Goal: Information Seeking & Learning: Learn about a topic

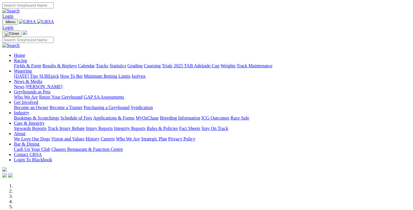
click at [27, 58] on link "Racing" at bounding box center [20, 60] width 13 height 5
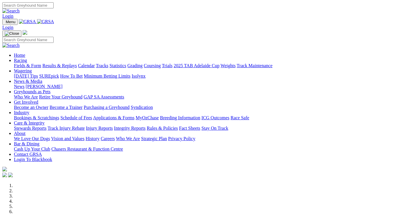
click at [27, 58] on link "Racing" at bounding box center [20, 60] width 13 height 5
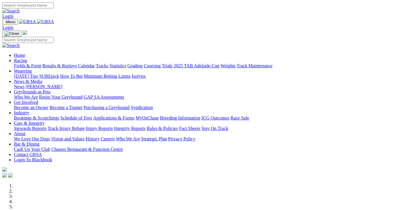
click at [31, 63] on link "Fields & Form" at bounding box center [27, 65] width 27 height 5
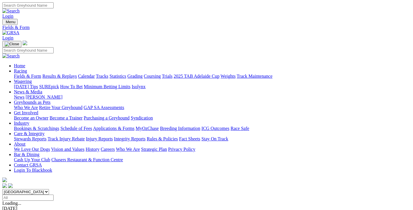
click at [22, 210] on span "8 2 7 1" at bounding box center [15, 213] width 13 height 5
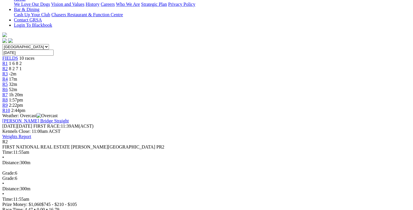
scroll to position [58, 0]
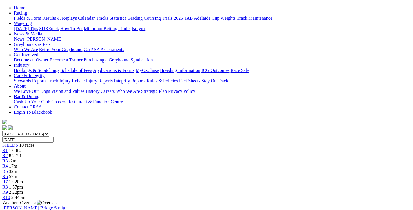
click at [75, 148] on div "R1 1 6 8 2" at bounding box center [206, 150] width 409 height 5
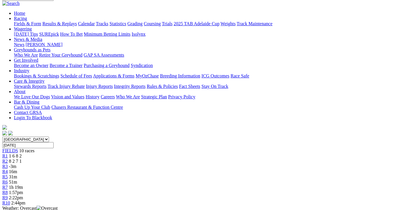
scroll to position [58, 0]
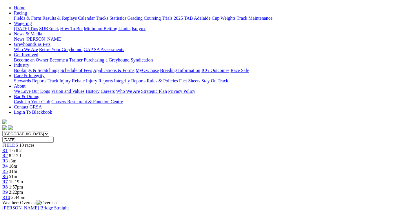
click at [22, 153] on span "8 2 7 1" at bounding box center [15, 155] width 13 height 5
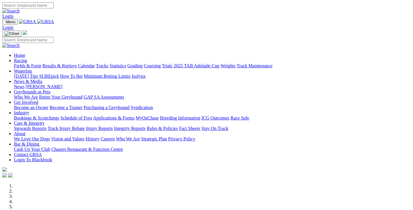
click at [27, 58] on link "Racing" at bounding box center [20, 60] width 13 height 5
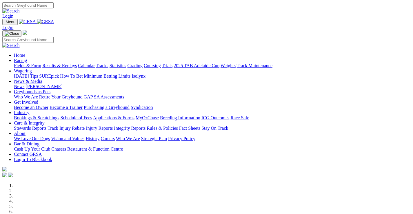
click at [27, 58] on link "Racing" at bounding box center [20, 60] width 13 height 5
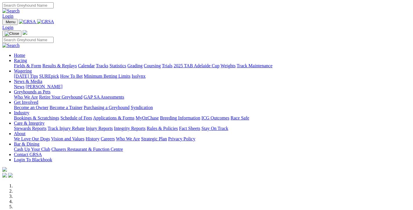
click at [68, 63] on link "Results & Replays" at bounding box center [59, 65] width 35 height 5
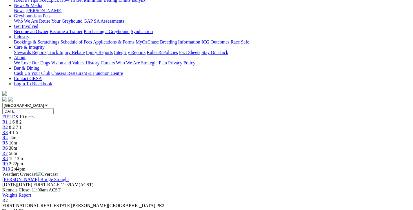
scroll to position [87, 0]
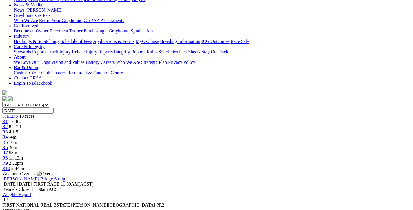
click at [18, 129] on span "4 1 5" at bounding box center [13, 131] width 9 height 5
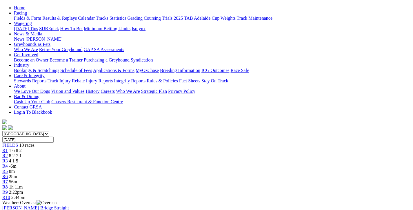
click at [8, 164] on span "R4" at bounding box center [5, 166] width 6 height 5
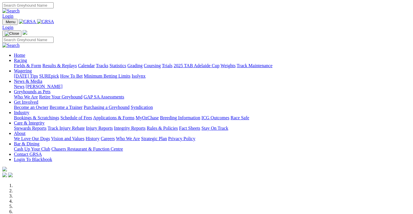
click at [27, 58] on link "Racing" at bounding box center [20, 60] width 13 height 5
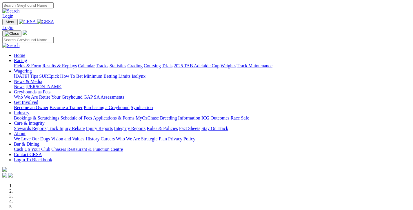
click at [27, 58] on link "Racing" at bounding box center [20, 60] width 13 height 5
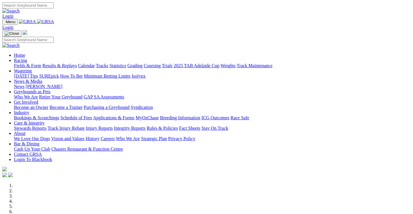
click at [27, 58] on link "Racing" at bounding box center [20, 60] width 13 height 5
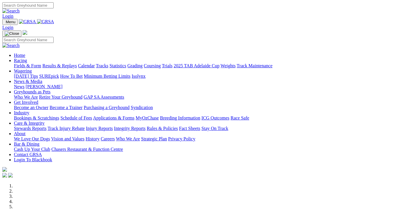
click at [75, 63] on link "Results & Replays" at bounding box center [59, 65] width 35 height 5
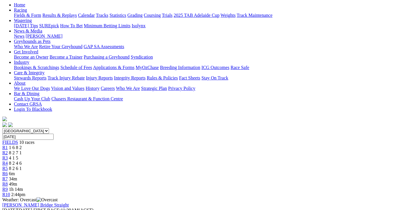
scroll to position [100, 0]
